Goal: Understand process/instructions: Learn how to perform a task or action

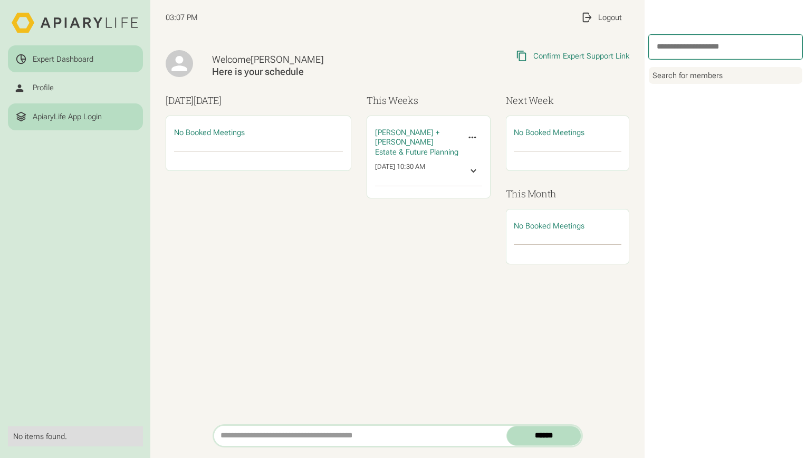
click at [94, 114] on div "ApiaryLife App Login" at bounding box center [67, 116] width 69 height 9
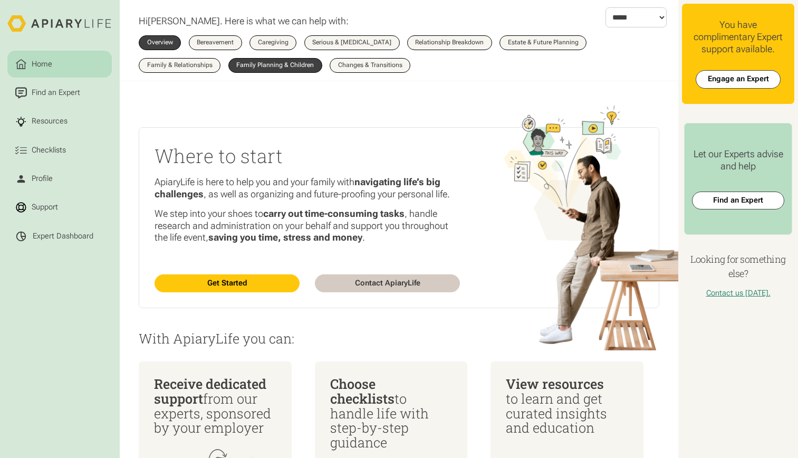
click at [302, 67] on div "Family Planning & Children" at bounding box center [275, 65] width 78 height 6
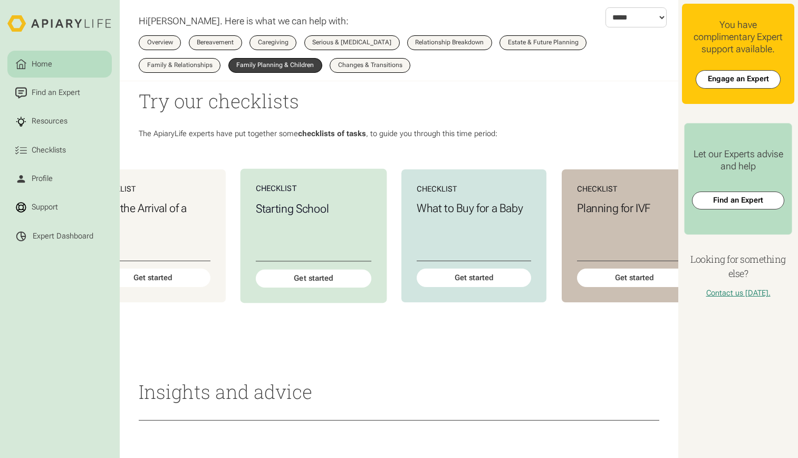
scroll to position [0, 59]
click at [497, 288] on div "Get started" at bounding box center [474, 278] width 116 height 18
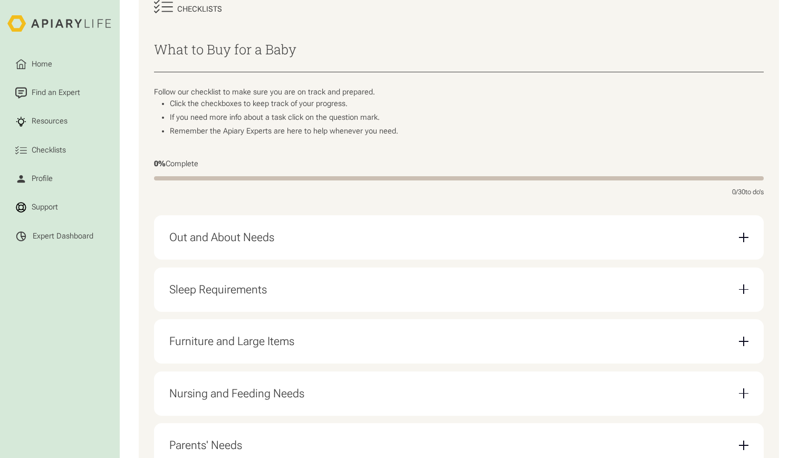
scroll to position [145, 0]
